Goal: Task Accomplishment & Management: Use online tool/utility

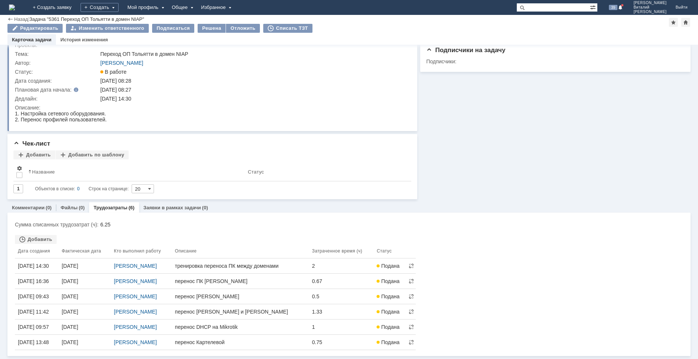
scroll to position [55, 0]
click at [279, 24] on div "Списать ТЗТ" at bounding box center [287, 28] width 49 height 9
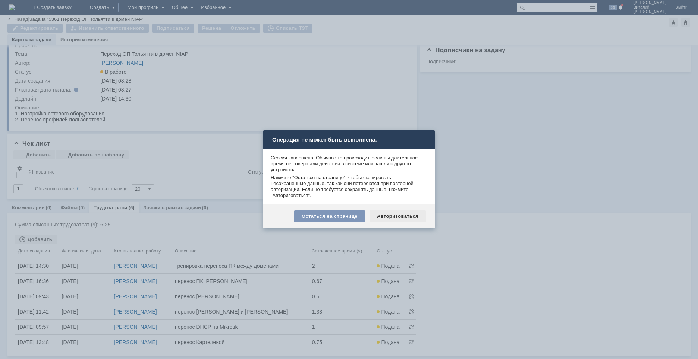
click at [388, 212] on div "Авторизоваться" at bounding box center [397, 217] width 56 height 12
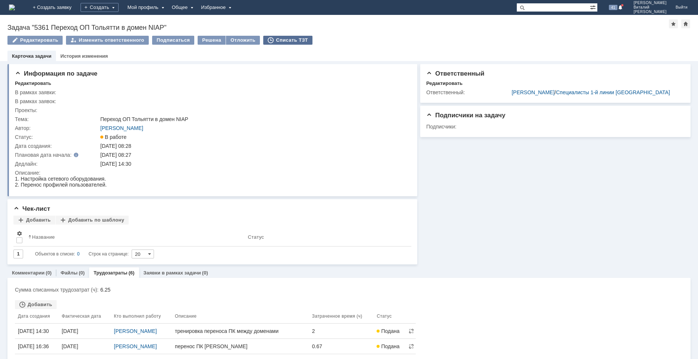
click at [282, 39] on div "Списать ТЗТ" at bounding box center [287, 40] width 49 height 9
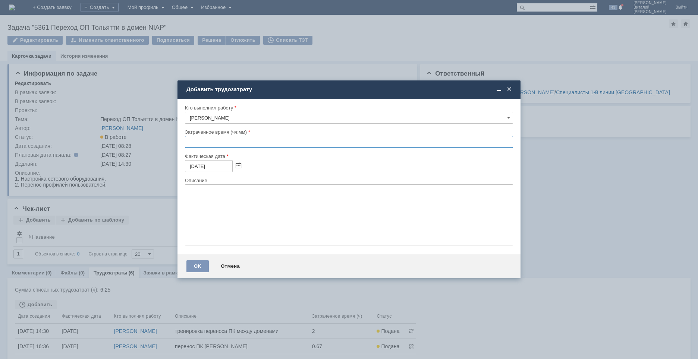
click at [188, 142] on input "text" at bounding box center [349, 142] width 328 height 12
type input "03:00"
click at [227, 215] on textarea at bounding box center [349, 215] width 328 height 61
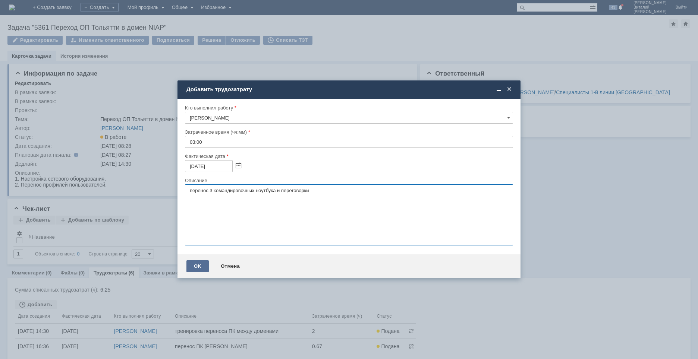
type textarea "перенос 3 командировочных ноутбука и переговорки"
click at [199, 265] on div "OK" at bounding box center [197, 267] width 22 height 12
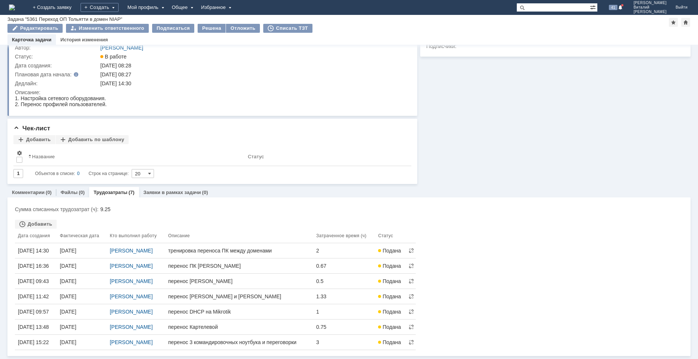
scroll to position [117, 0]
